Goal: Communication & Community: Answer question/provide support

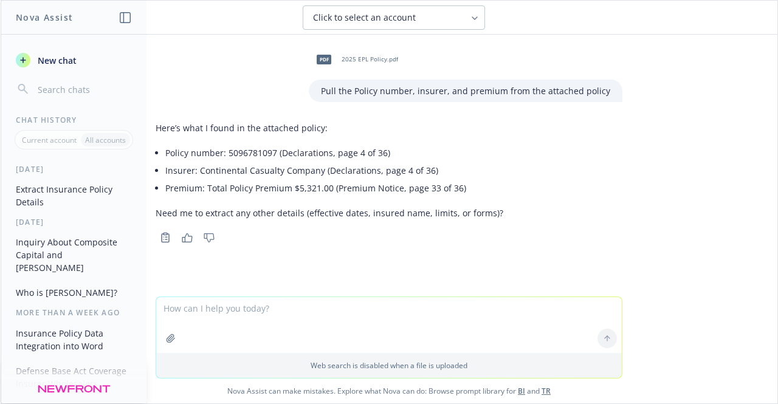
click at [245, 318] on textarea at bounding box center [389, 325] width 466 height 56
type textarea "Same for the attached:"
click at [167, 340] on icon "button" at bounding box center [171, 338] width 8 height 8
click at [606, 279] on icon at bounding box center [607, 281] width 9 height 9
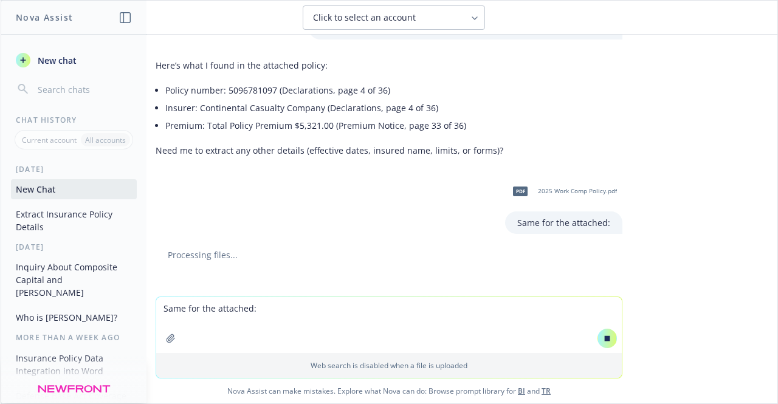
scroll to position [70, 0]
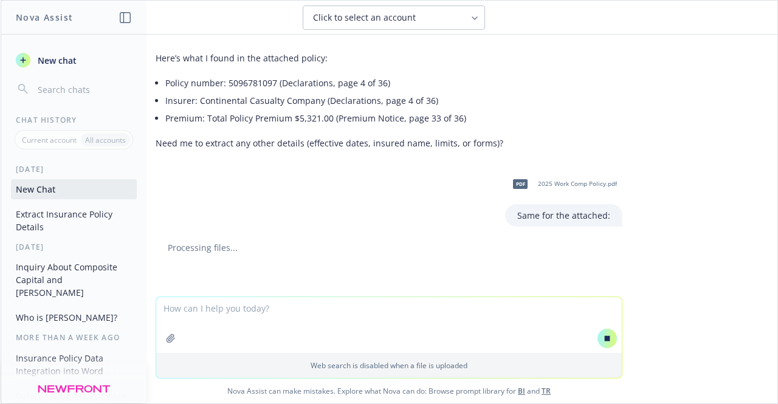
click at [585, 323] on textarea at bounding box center [389, 325] width 466 height 56
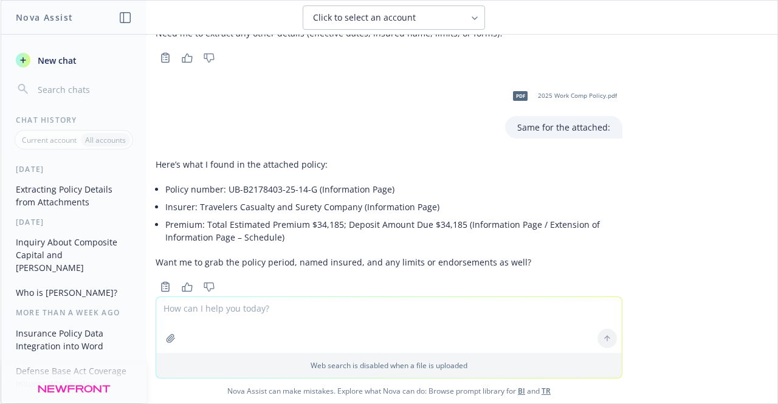
scroll to position [207, 0]
